Goal: Transaction & Acquisition: Obtain resource

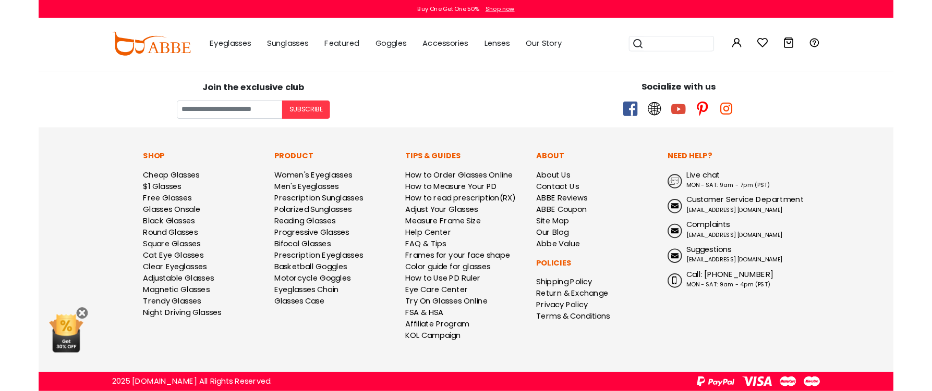
scroll to position [3287, 0]
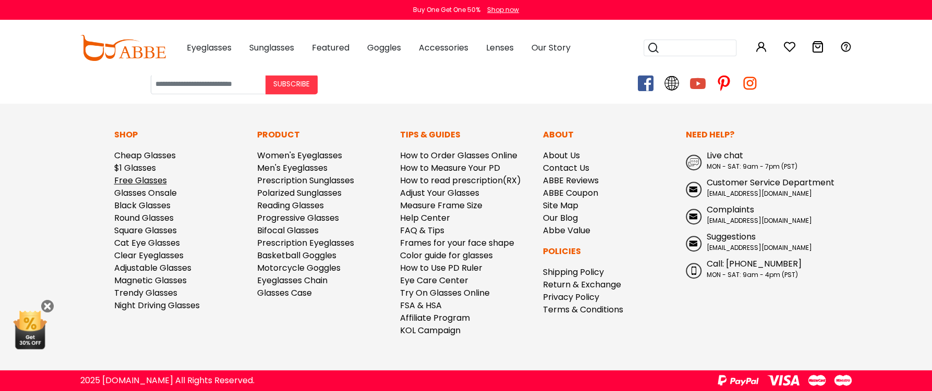
click at [144, 187] on link "Free Glasses" at bounding box center [140, 181] width 53 height 12
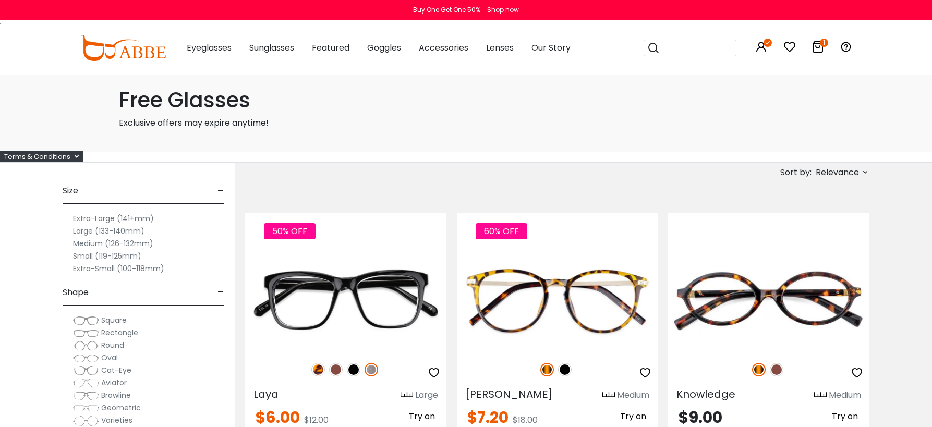
click at [75, 156] on icon at bounding box center [77, 156] width 4 height 7
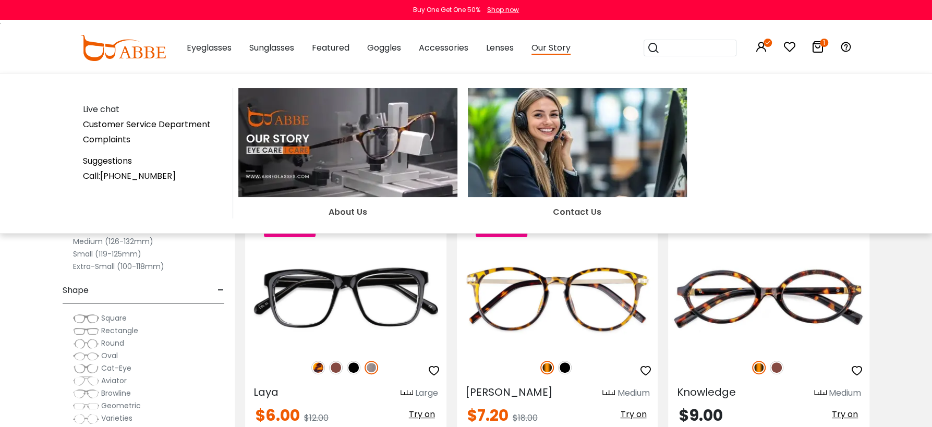
scroll to position [117, 0]
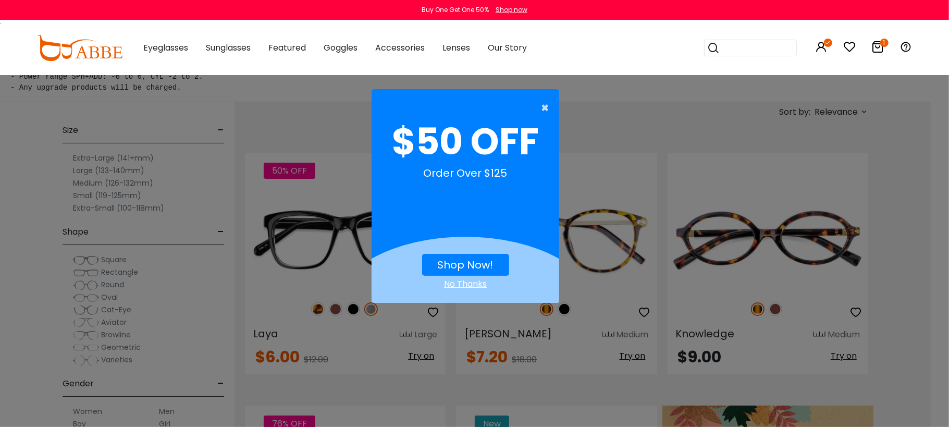
click at [544, 106] on span "×" at bounding box center [547, 107] width 13 height 21
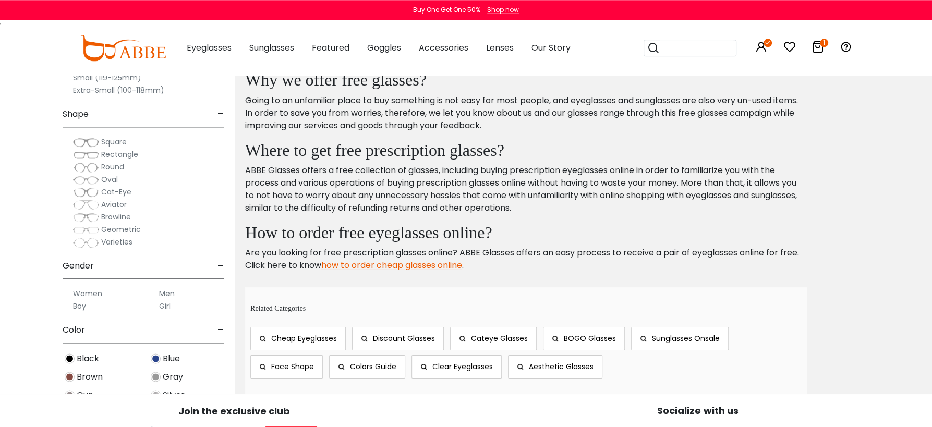
scroll to position [5776, 0]
